Goal: Navigation & Orientation: Find specific page/section

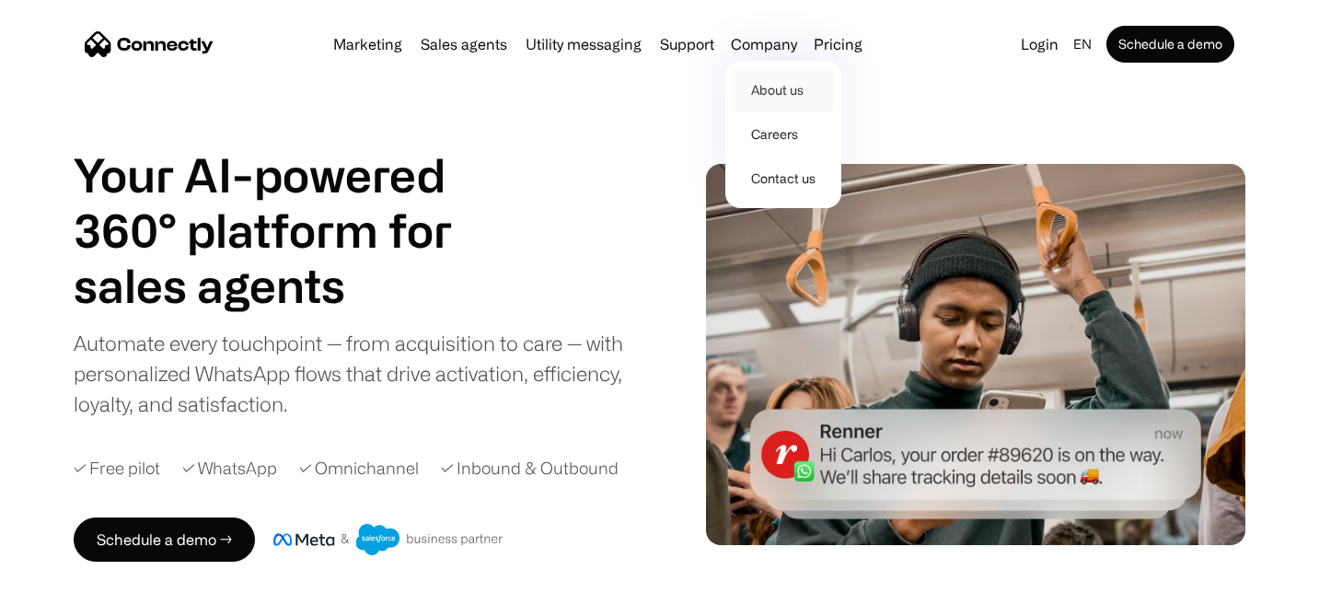
click at [776, 97] on link "About us" at bounding box center [782, 90] width 101 height 44
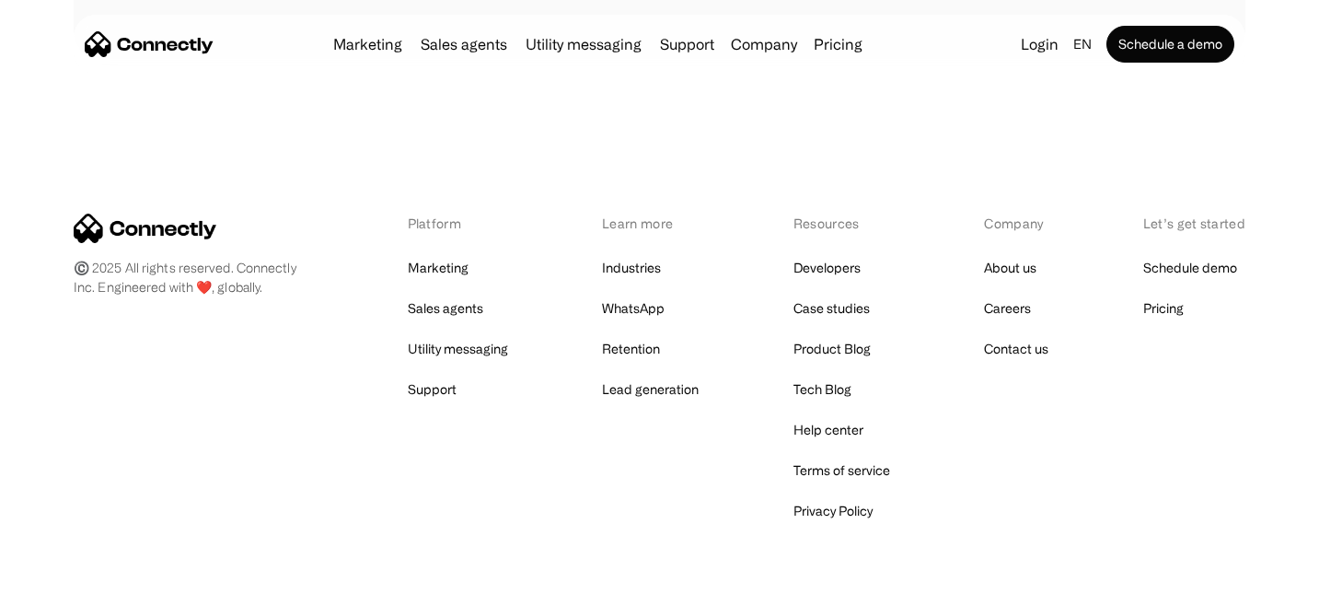
scroll to position [2921, 0]
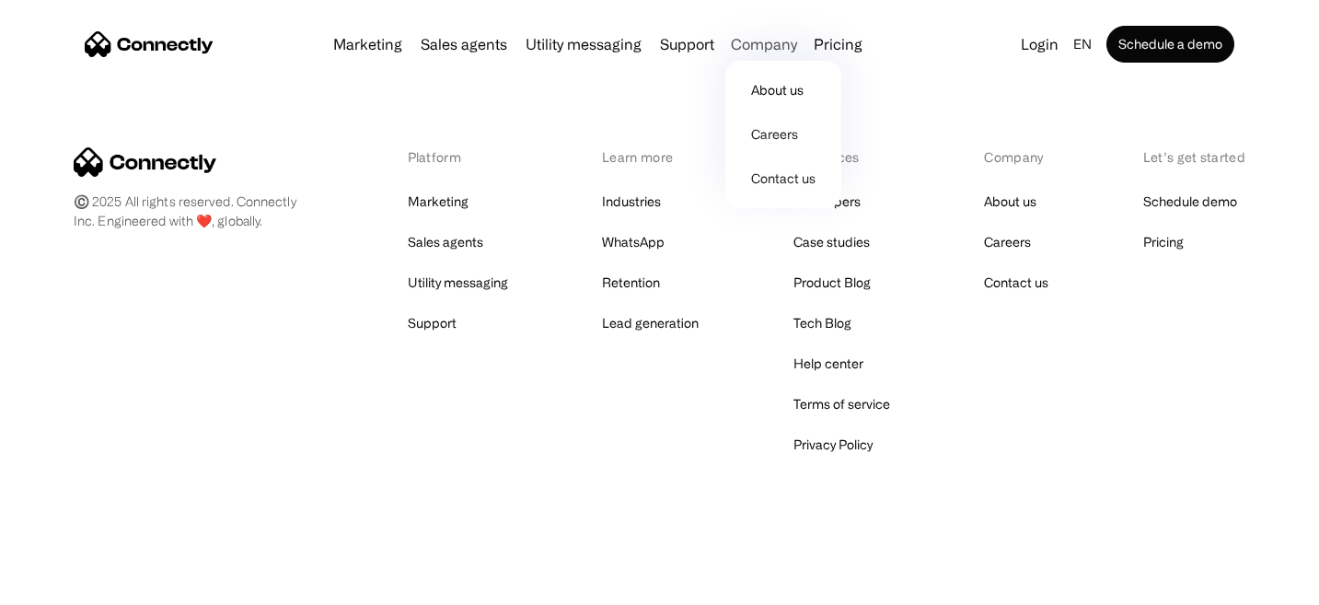
click at [758, 43] on div "Company" at bounding box center [764, 44] width 66 height 26
